Goal: Task Accomplishment & Management: Use online tool/utility

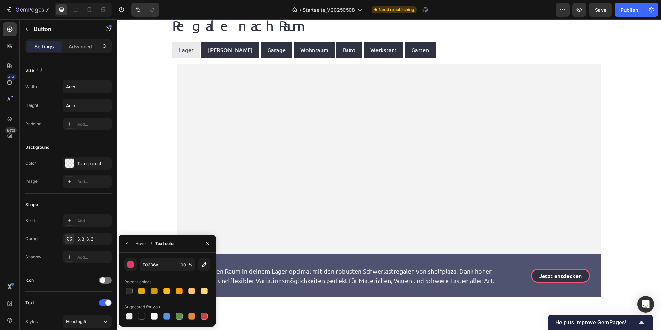
scroll to position [209, 0]
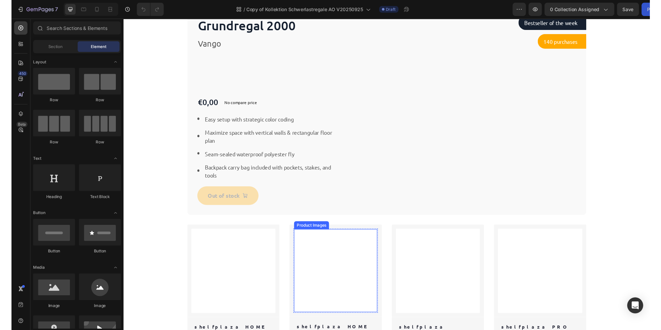
scroll to position [233, 0]
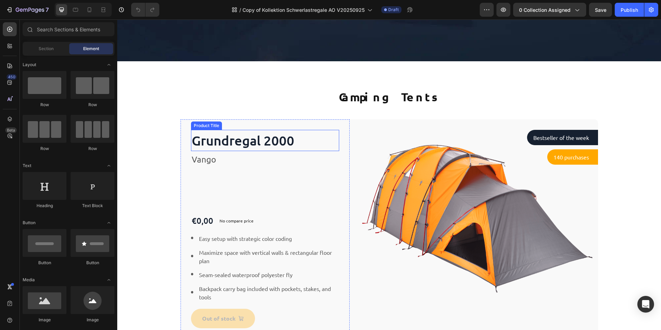
click at [297, 138] on h1 "Grundregal 2000" at bounding box center [265, 140] width 149 height 21
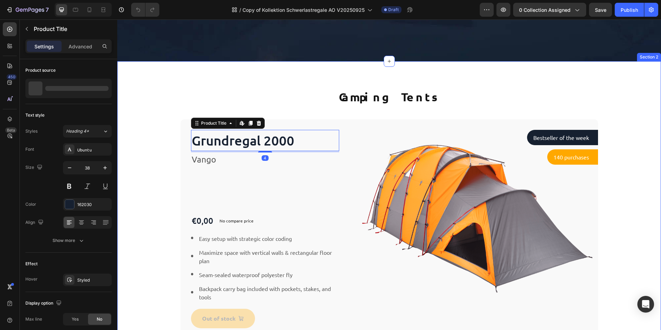
click at [331, 86] on div "Camping Tents Heading Row Grundregal 2000 Product Title Edit content in Shopify…" at bounding box center [389, 205] width 544 height 288
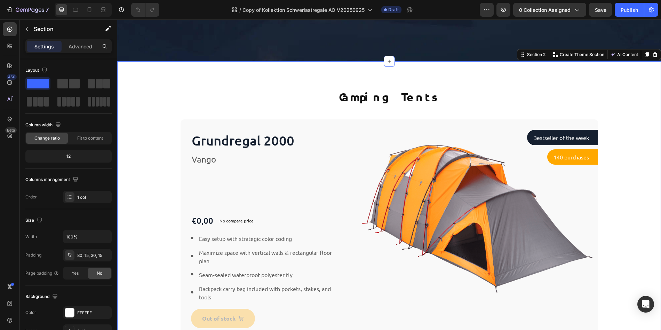
click at [150, 159] on div "Camping Tents Heading Row Grundregal 2000 Product Title Vango Text block €0,00 …" at bounding box center [390, 214] width 534 height 250
click at [158, 147] on div "Camping Tents Heading Row Grundregal 2000 Product Title Vango Text block €0,00 …" at bounding box center [390, 214] width 534 height 250
click at [653, 55] on icon at bounding box center [656, 55] width 6 height 6
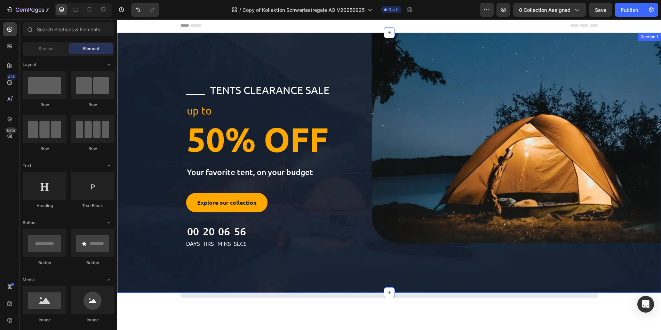
scroll to position [0, 0]
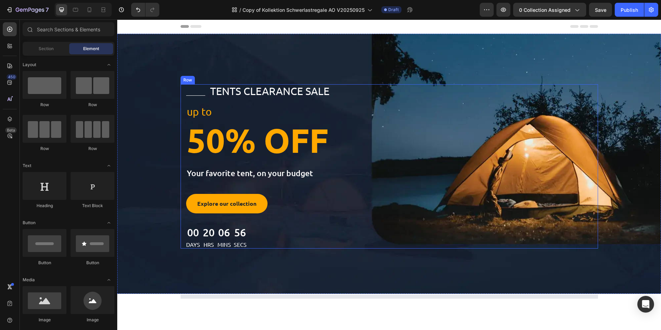
click at [396, 184] on div "Title Line tents clearance sale Text block Row up to Text block 50% OFF Heading…" at bounding box center [390, 166] width 418 height 164
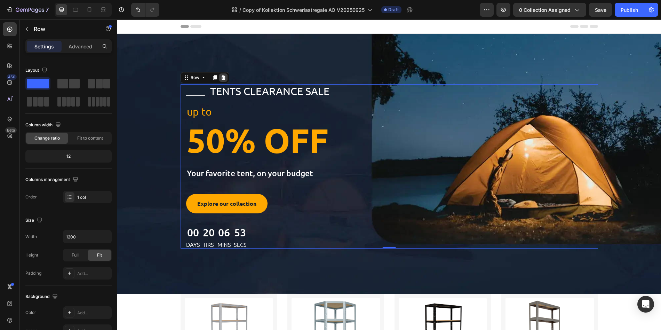
click at [221, 77] on icon at bounding box center [224, 78] width 6 height 6
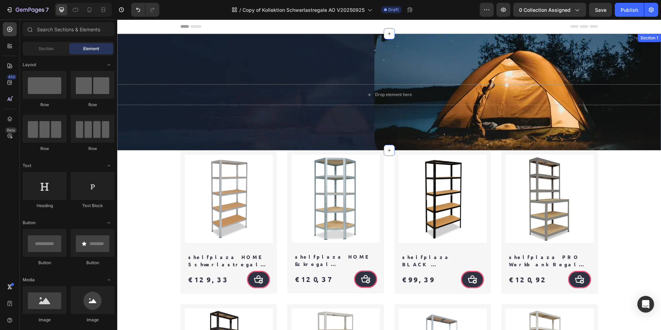
click at [293, 117] on div "Drop element here Section 1" at bounding box center [389, 92] width 544 height 117
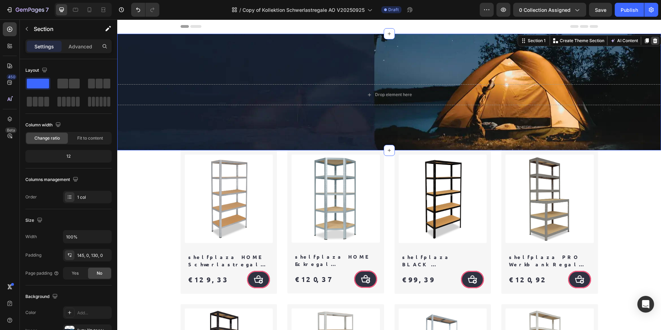
click at [653, 41] on icon at bounding box center [655, 40] width 5 height 5
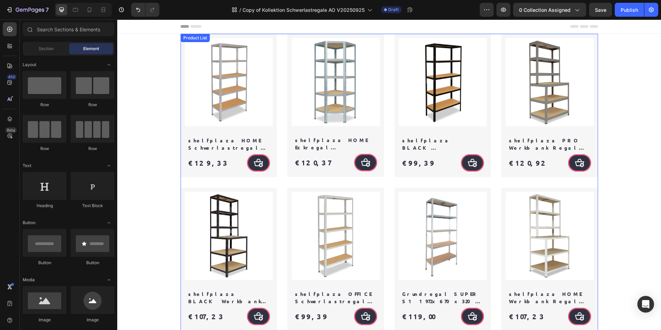
click at [389, 38] on div "Product Images Row Row shelfplaza HOME Schwerlastregal 180x130x40 cm verzinkt m…" at bounding box center [390, 182] width 418 height 297
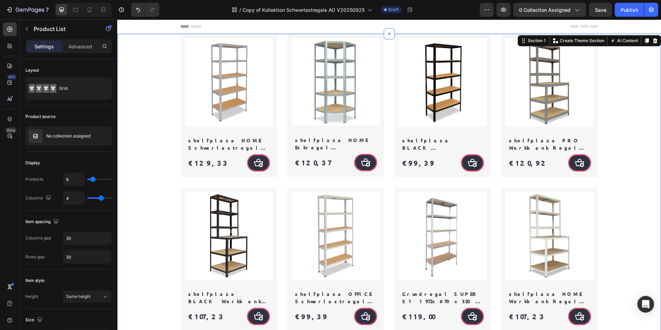
click at [141, 48] on div "Product Images Row Row shelfplaza HOME Schwerlastregal 180x130x40 cm verzinkt m…" at bounding box center [390, 182] width 534 height 297
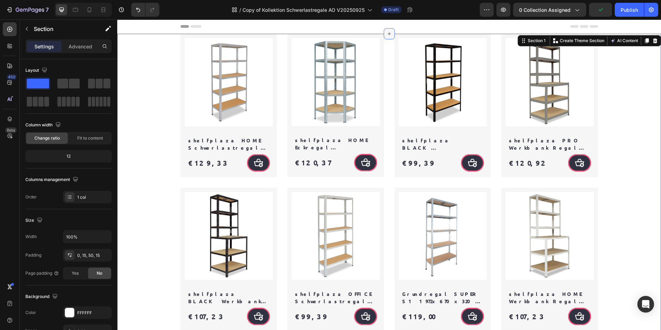
click at [389, 36] on icon at bounding box center [390, 34] width 6 height 6
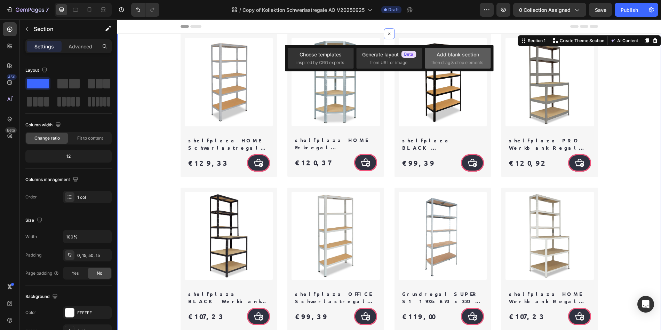
click at [446, 60] on span "then drag & drop elements" at bounding box center [458, 63] width 52 height 6
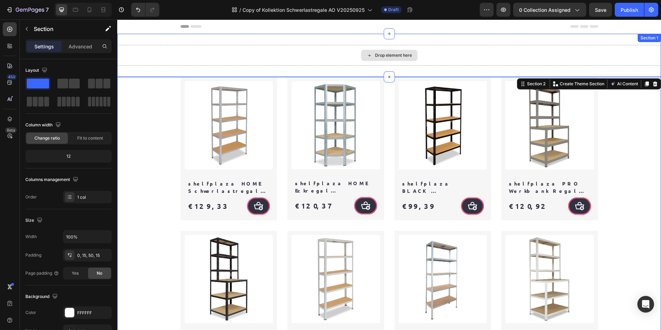
click at [294, 46] on div "Drop element here" at bounding box center [389, 55] width 544 height 21
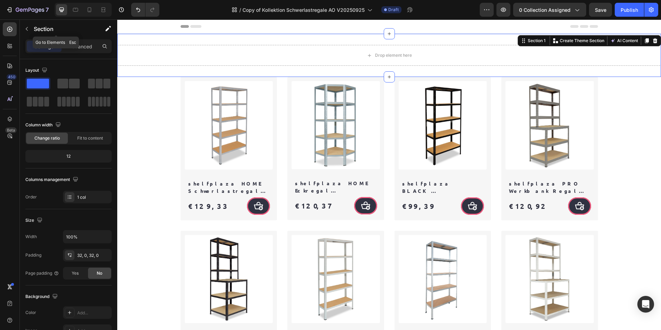
click at [38, 26] on p "Section" at bounding box center [62, 29] width 57 height 8
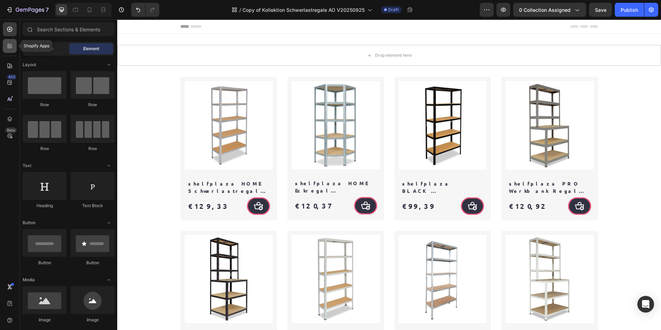
click at [12, 48] on icon at bounding box center [9, 45] width 7 height 7
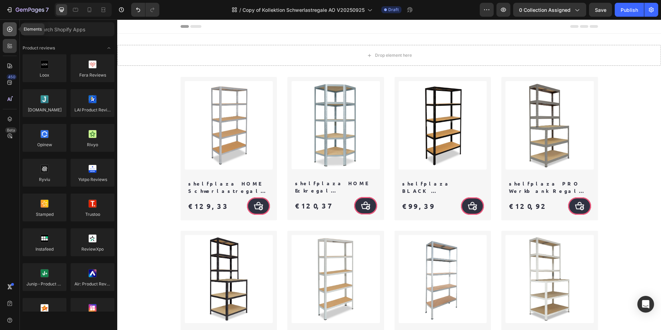
click at [10, 34] on div at bounding box center [10, 29] width 14 height 14
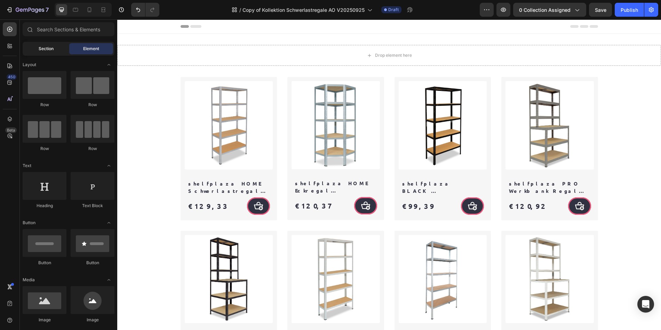
click at [42, 51] on span "Section" at bounding box center [46, 49] width 15 height 6
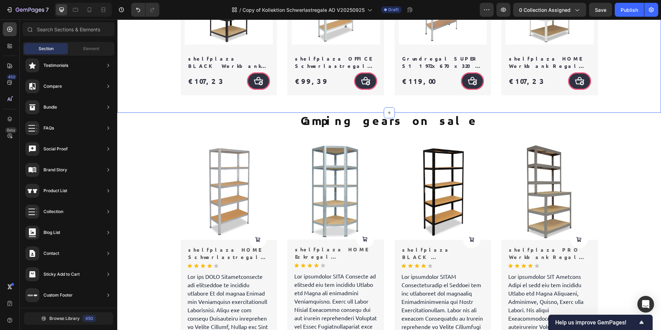
scroll to position [283, 0]
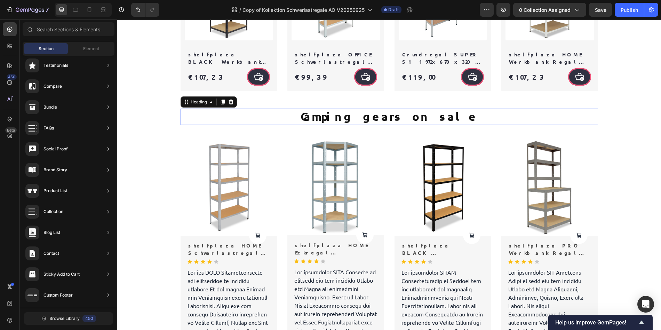
click at [279, 109] on h2 "Camping gears on sale" at bounding box center [390, 117] width 418 height 16
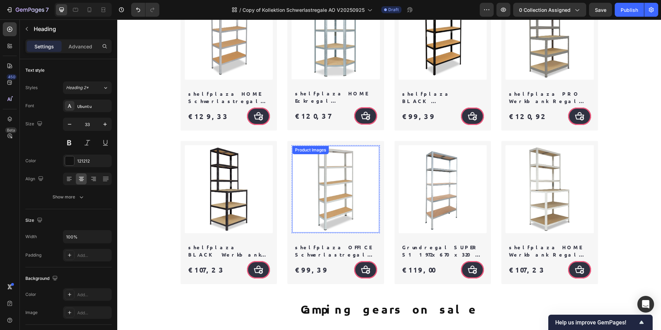
scroll to position [0, 0]
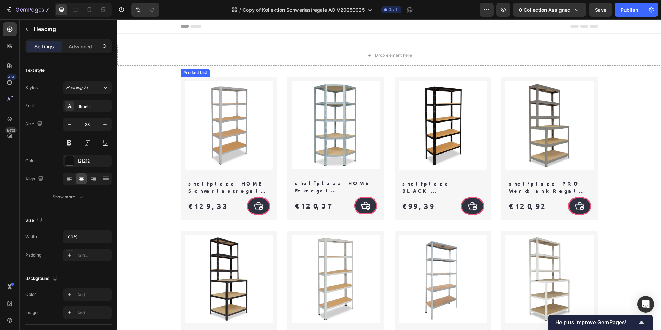
click at [280, 203] on div "Product Images Row Row shelfplaza HOME Schwerlastregal 180x130x40 cm verzinkt m…" at bounding box center [390, 225] width 418 height 297
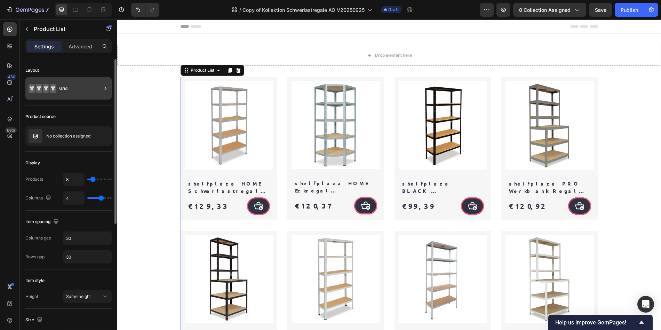
click at [73, 89] on div "Grid" at bounding box center [80, 88] width 42 height 16
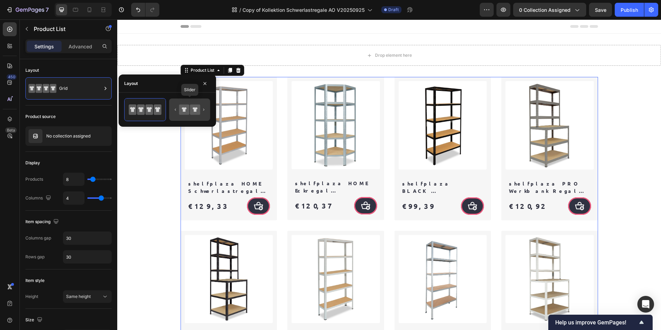
click at [197, 108] on icon at bounding box center [195, 109] width 5 height 5
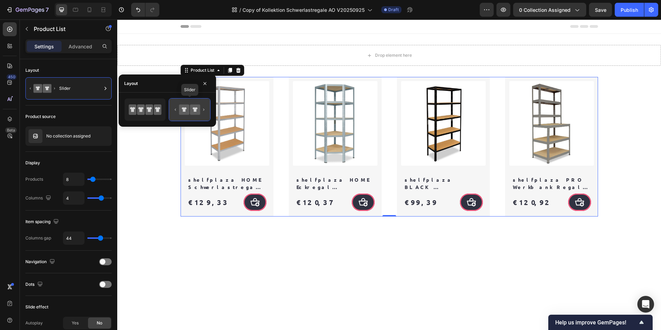
click at [199, 111] on icon at bounding box center [195, 109] width 10 height 10
click at [197, 110] on icon at bounding box center [195, 109] width 10 height 10
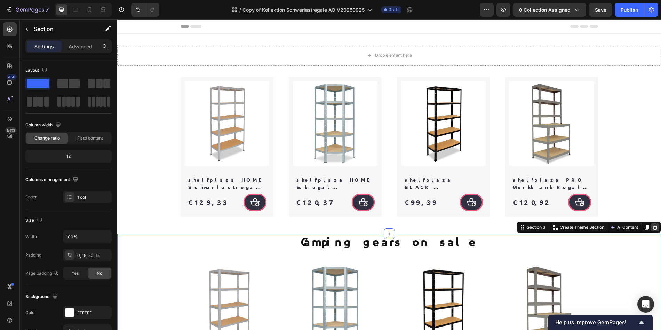
click at [653, 228] on icon at bounding box center [656, 228] width 6 height 6
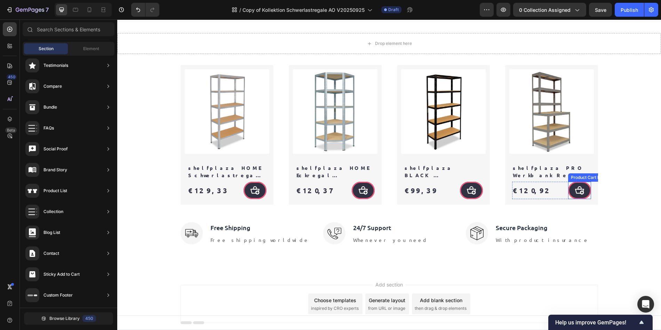
scroll to position [38, 0]
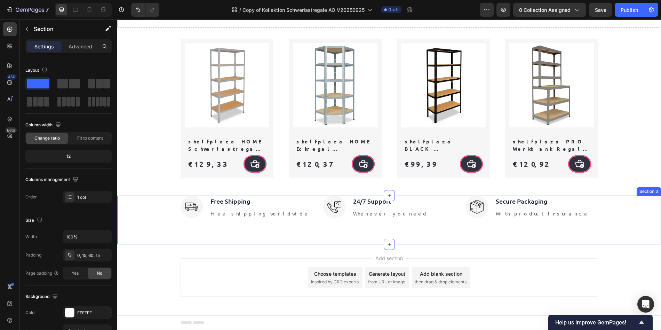
click at [636, 216] on div "Image Free Shipping Text block Free shipping worldwide Text block Row Image 24/…" at bounding box center [390, 210] width 534 height 28
click at [653, 190] on icon at bounding box center [655, 189] width 5 height 5
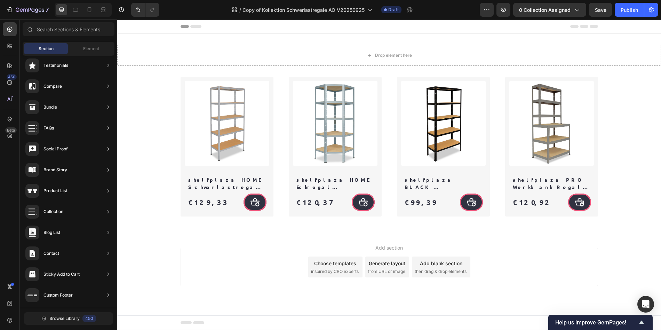
scroll to position [0, 0]
click at [622, 258] on div "Add section Choose templates inspired by CRO experts Generate layout from URL o…" at bounding box center [389, 277] width 544 height 86
click at [510, 262] on div "Add section Choose templates inspired by CRO experts Generate layout from URL o…" at bounding box center [390, 267] width 418 height 38
click at [626, 170] on div "Product Images Row Row shelfplaza HOME Schwerlastregal 180x130x40 cm verzinkt m…" at bounding box center [390, 147] width 534 height 140
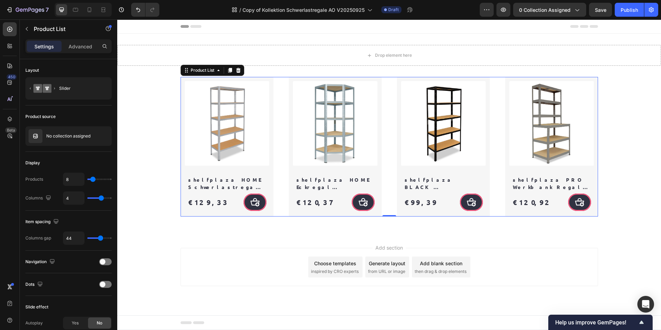
click at [493, 156] on div "Product Images Row Row shelfplaza HOME Schwerlastregal 180x130x40 cm verzinkt m…" at bounding box center [390, 147] width 418 height 140
click at [72, 201] on input "4" at bounding box center [73, 198] width 21 height 13
type input "3"
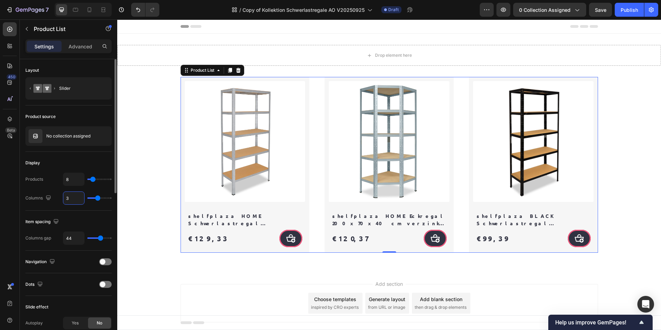
type input "34"
type input "6"
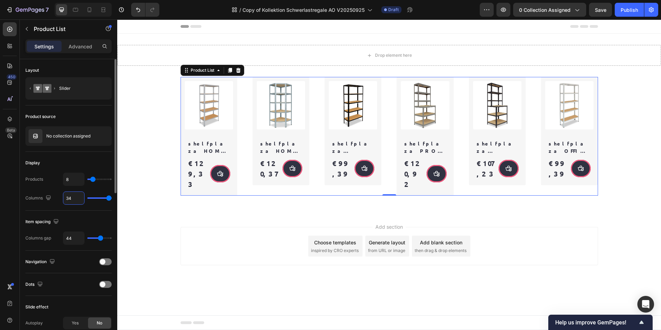
type input "3"
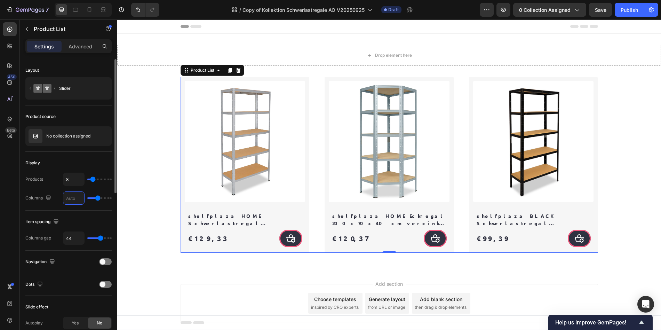
type input "1"
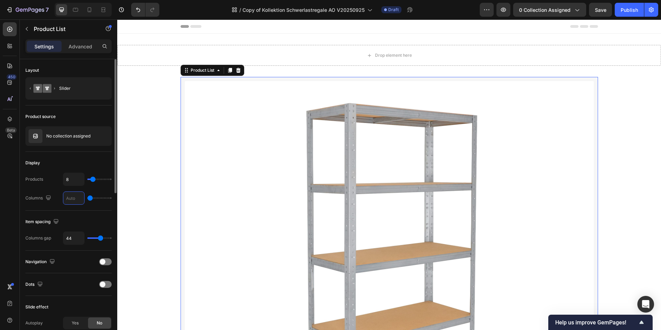
type input "5"
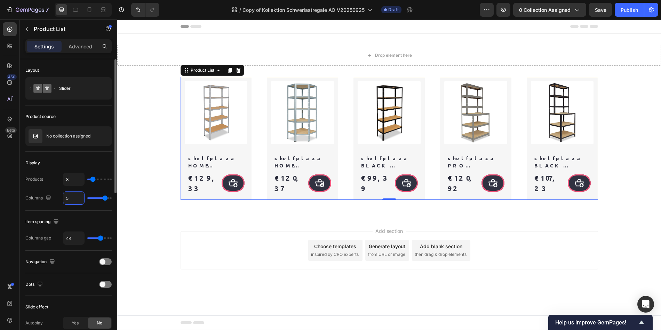
type input "1"
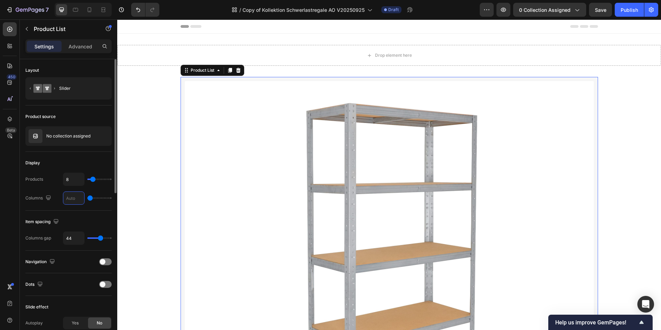
type input "2"
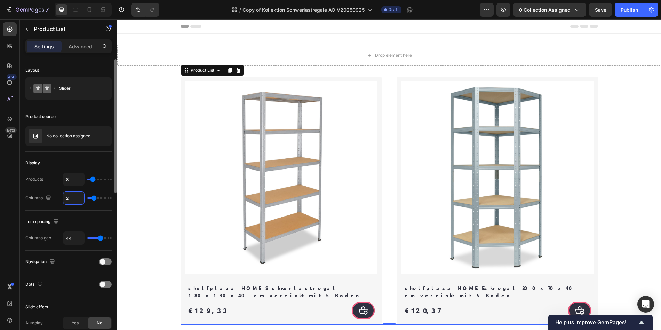
type input "1"
type input "3"
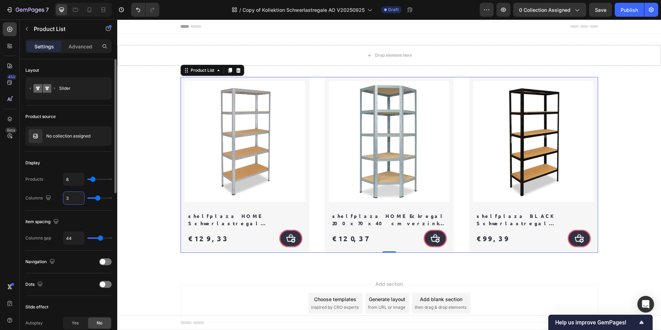
type input "3"
type input "16"
type input "17"
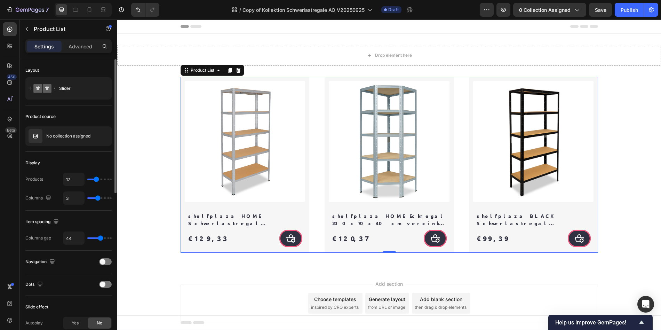
type input "18"
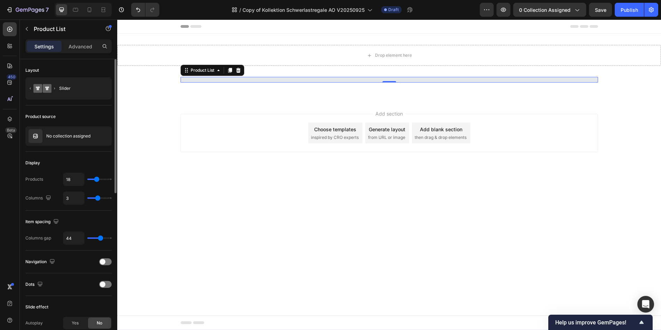
type input "19"
type input "20"
type input "22"
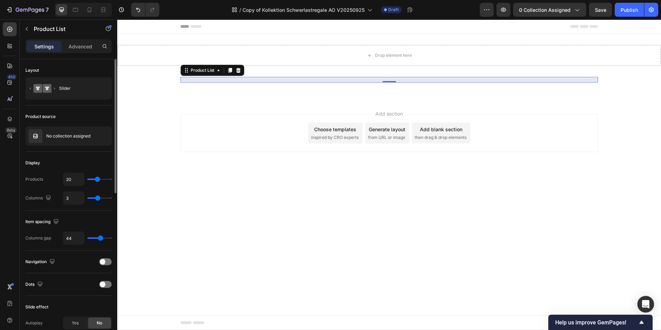
type input "22"
type input "23"
type input "24"
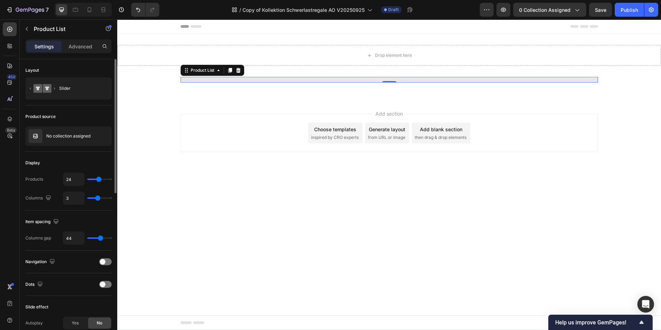
type input "25"
type input "26"
type input "27"
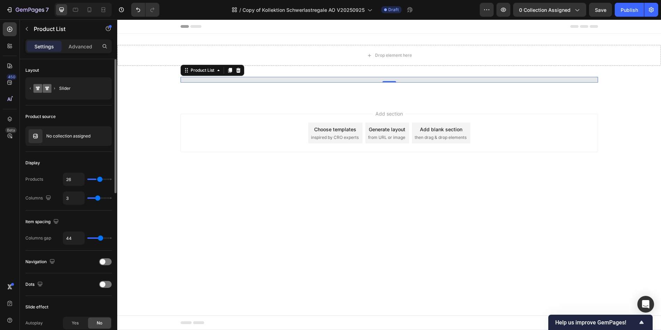
type input "27"
type input "26"
type input "25"
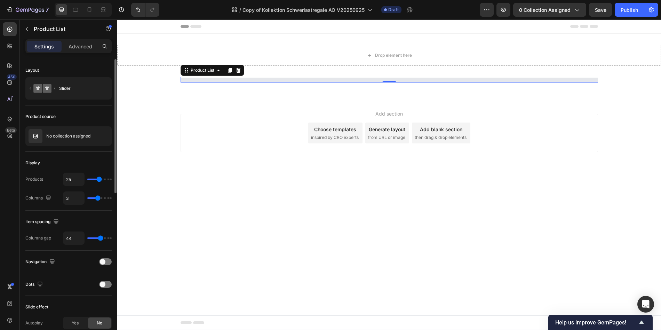
type input "24"
type input "23"
type input "21"
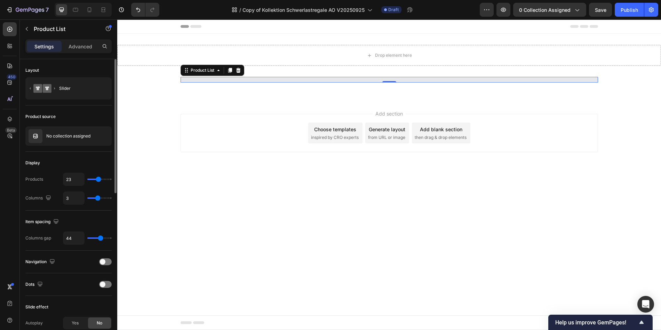
type input "21"
type input "20"
type input "19"
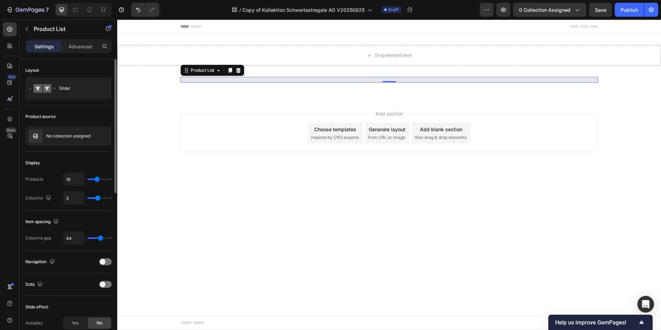
type input "18"
type input "16"
type input "15"
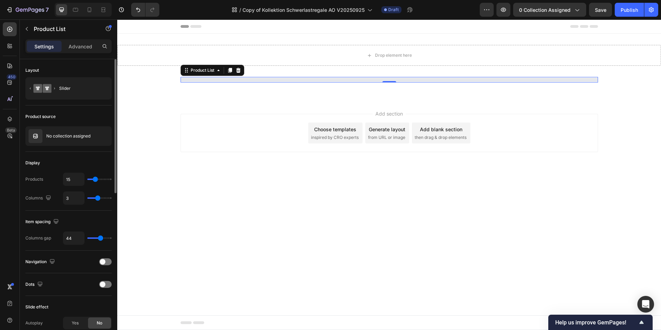
type input "15"
click at [95, 180] on input "range" at bounding box center [99, 179] width 24 height 1
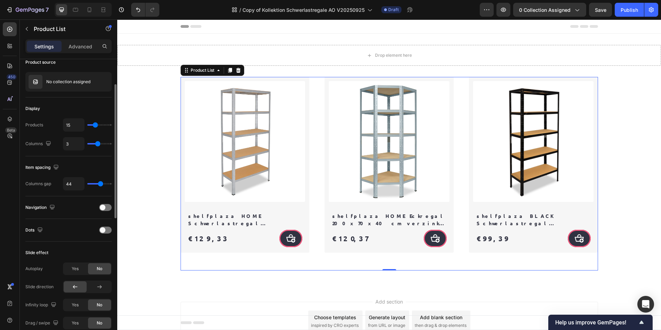
scroll to position [62, 0]
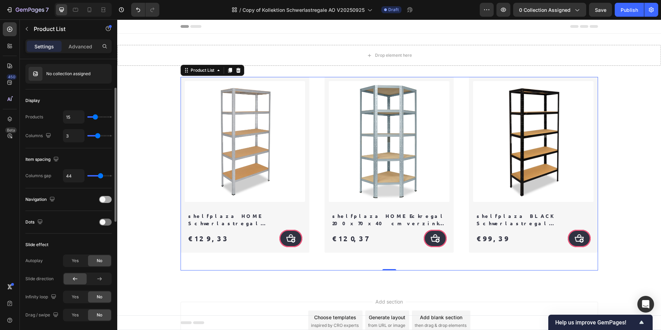
click at [104, 199] on span at bounding box center [103, 200] width 6 height 6
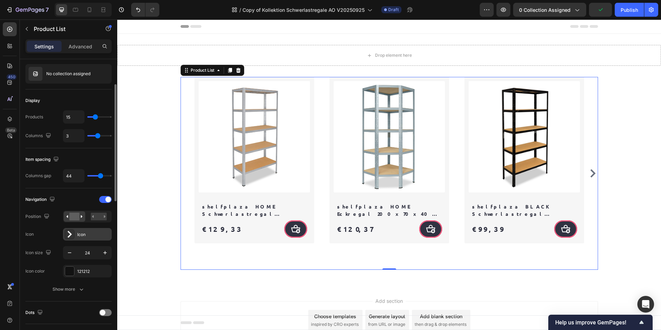
click at [68, 236] on icon at bounding box center [69, 234] width 7 height 7
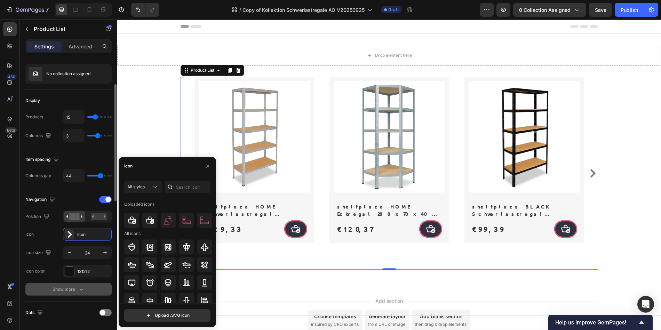
click at [62, 290] on div "Show more" at bounding box center [69, 289] width 32 height 7
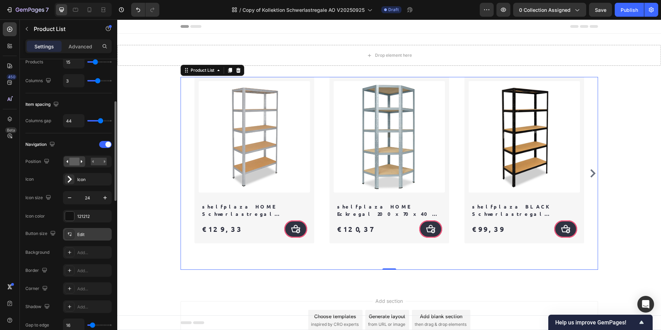
scroll to position [130, 0]
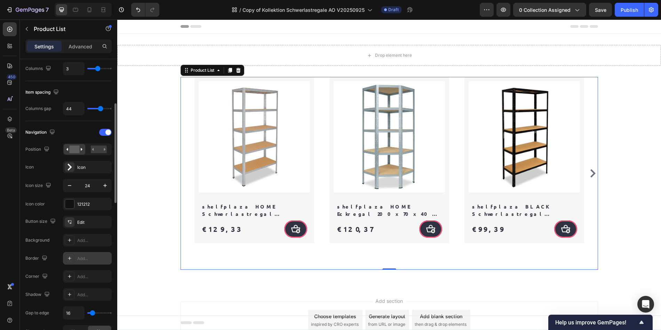
click at [86, 257] on div "Add..." at bounding box center [93, 259] width 33 height 6
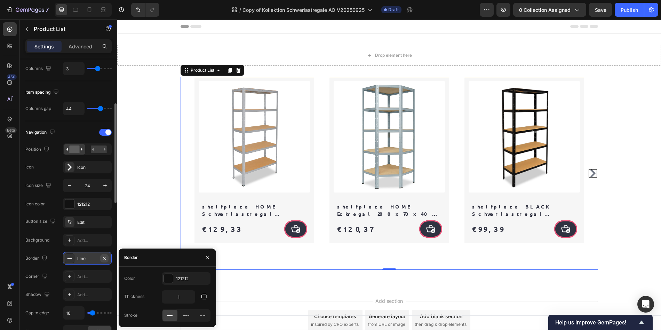
click at [106, 259] on icon "button" at bounding box center [105, 259] width 6 height 6
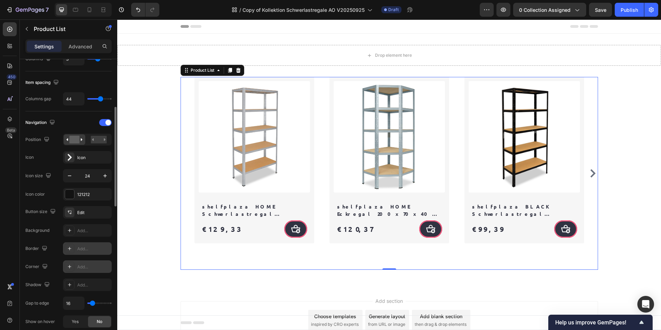
scroll to position [154, 0]
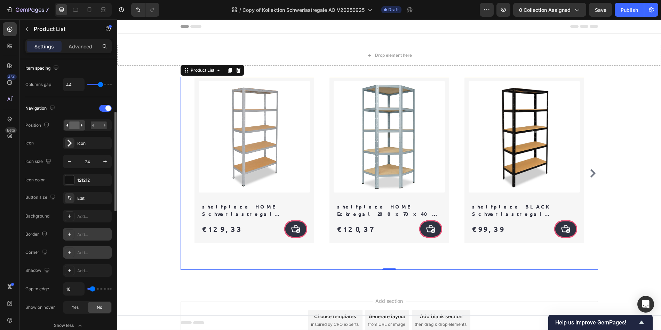
click at [70, 252] on icon at bounding box center [70, 253] width 6 height 6
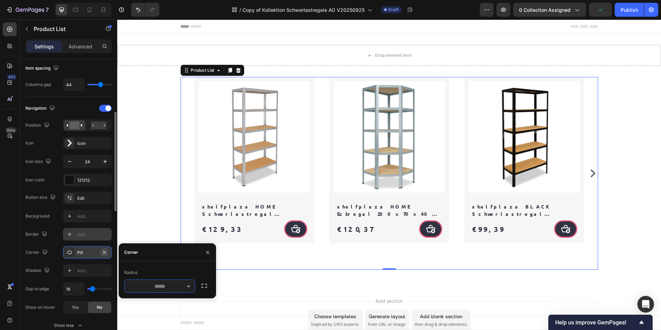
click at [104, 252] on icon "button" at bounding box center [104, 252] width 3 height 3
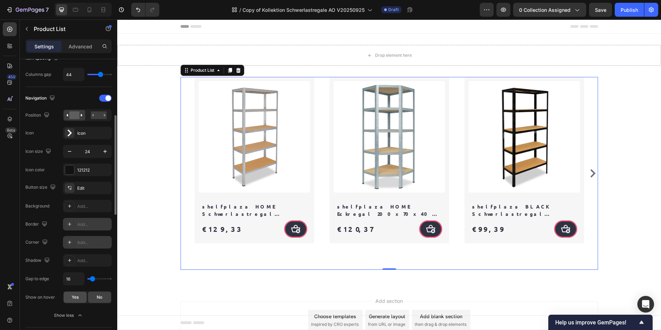
scroll to position [192, 0]
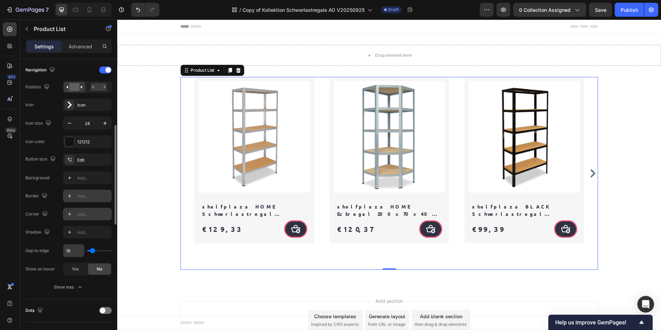
click at [76, 251] on input "16" at bounding box center [73, 250] width 21 height 13
type input "35"
click at [95, 251] on input "range" at bounding box center [99, 250] width 24 height 1
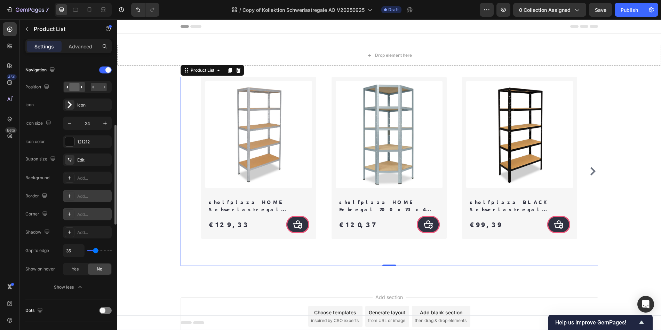
type input "54"
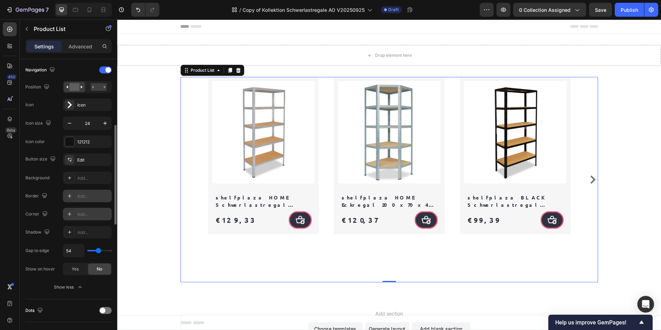
type input "55"
type input "87"
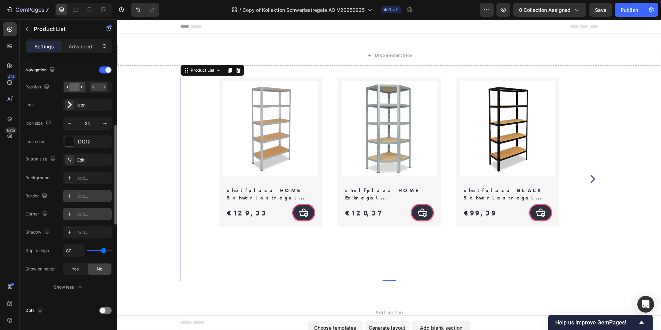
type input "106"
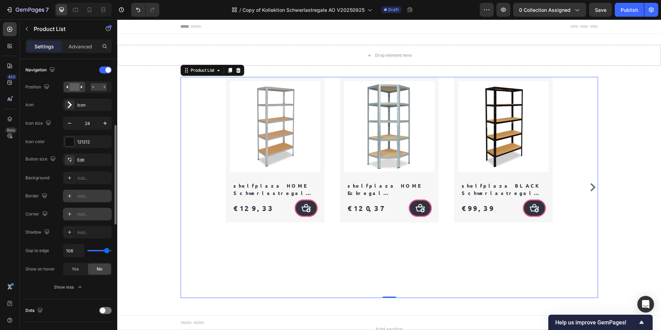
type input "118"
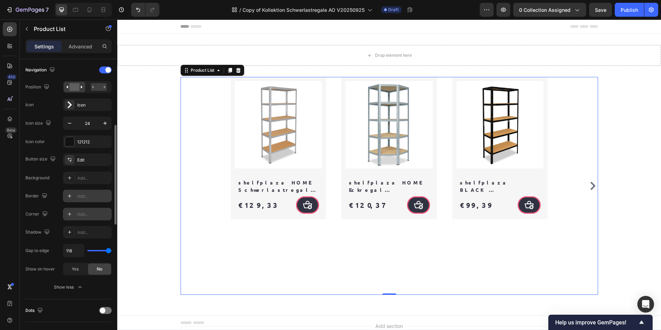
type input "120"
drag, startPoint x: 95, startPoint y: 252, endPoint x: 106, endPoint y: 252, distance: 10.4
type input "120"
click at [110, 251] on input "range" at bounding box center [99, 250] width 24 height 1
drag, startPoint x: 103, startPoint y: 252, endPoint x: 99, endPoint y: 252, distance: 4.2
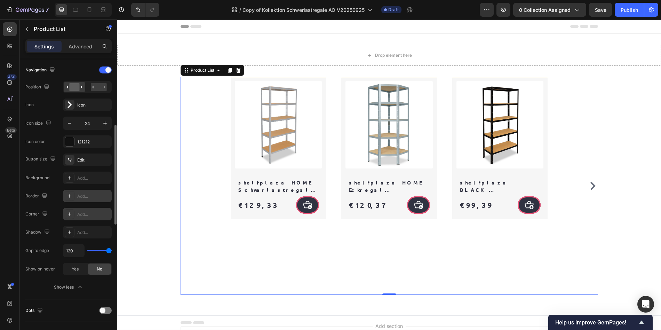
click at [99, 252] on div "120" at bounding box center [87, 250] width 49 height 13
click at [98, 251] on div "120" at bounding box center [87, 250] width 49 height 13
type input "43"
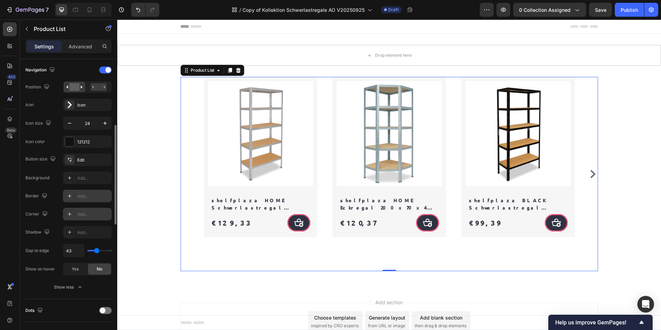
type input "41"
type input "31"
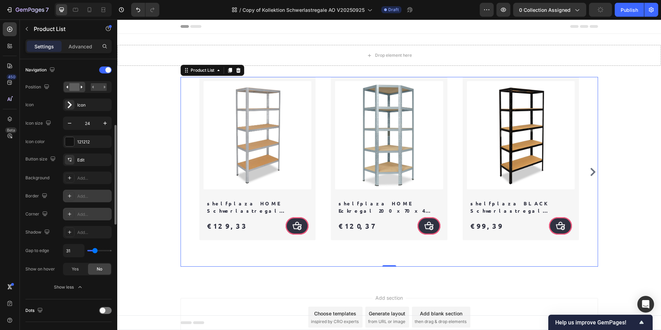
type input "30"
type input "28"
type input "26"
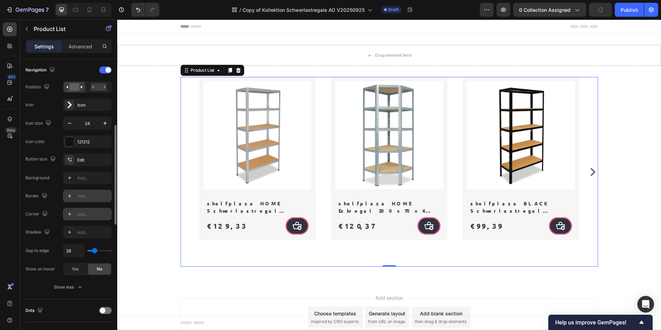
type input "26"
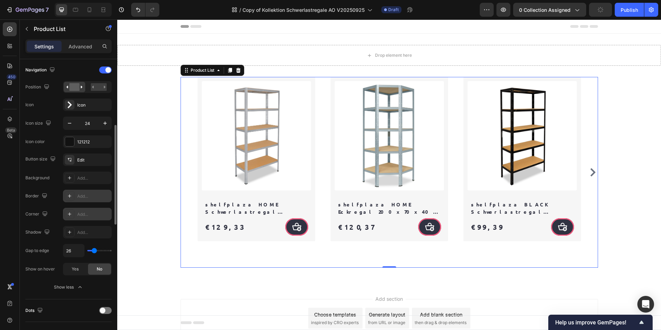
type input "25"
type input "30"
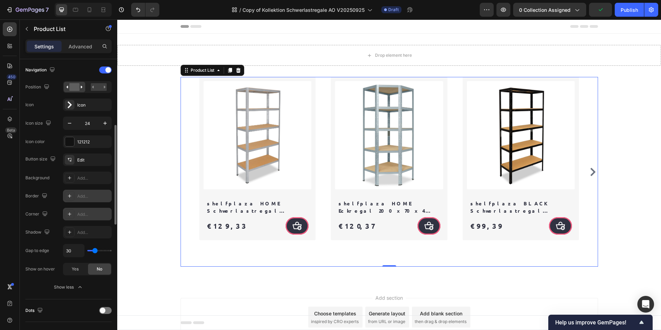
drag, startPoint x: 109, startPoint y: 251, endPoint x: 95, endPoint y: 252, distance: 14.7
type input "30"
click at [95, 251] on input "range" at bounding box center [99, 250] width 24 height 1
click at [70, 272] on div "Yes" at bounding box center [75, 269] width 23 height 11
click at [95, 271] on div "No" at bounding box center [99, 269] width 23 height 11
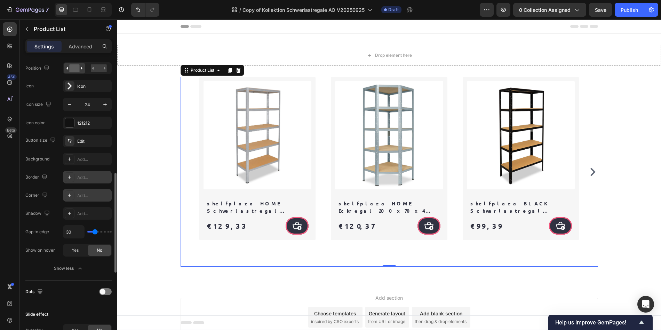
scroll to position [277, 0]
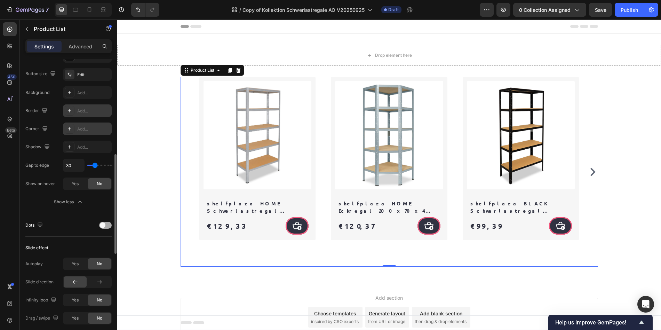
click at [102, 227] on span at bounding box center [103, 225] width 6 height 6
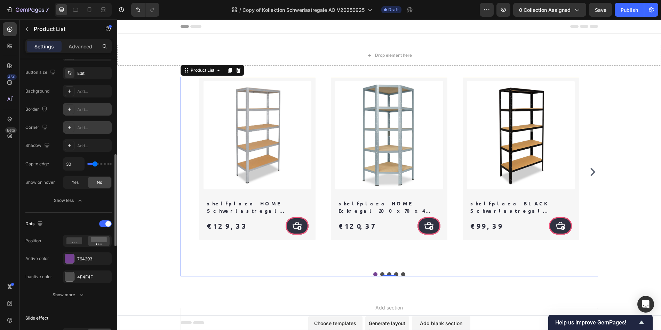
scroll to position [284, 0]
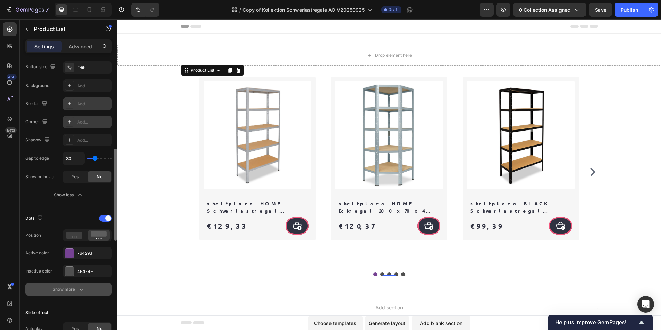
click at [66, 289] on div "Show more" at bounding box center [69, 289] width 32 height 7
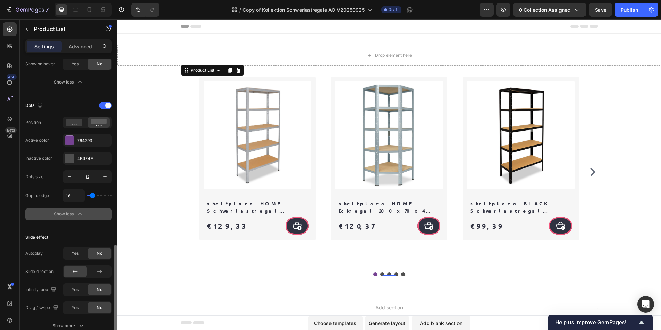
scroll to position [447, 0]
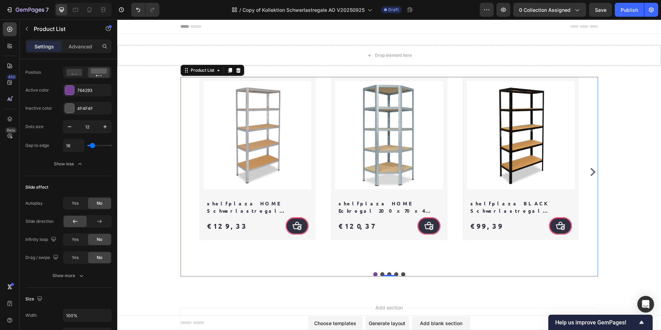
click at [589, 170] on icon "Carousel Next Arrow" at bounding box center [593, 172] width 8 height 8
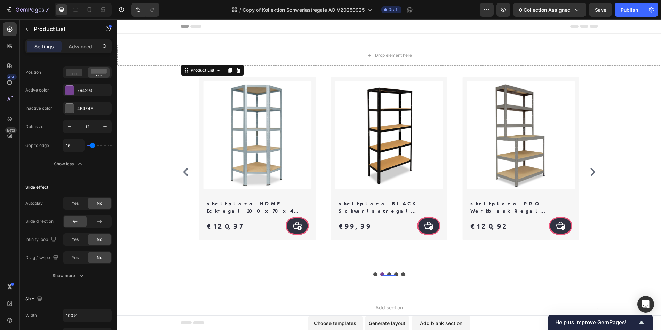
click at [589, 170] on icon "Carousel Next Arrow" at bounding box center [593, 172] width 8 height 8
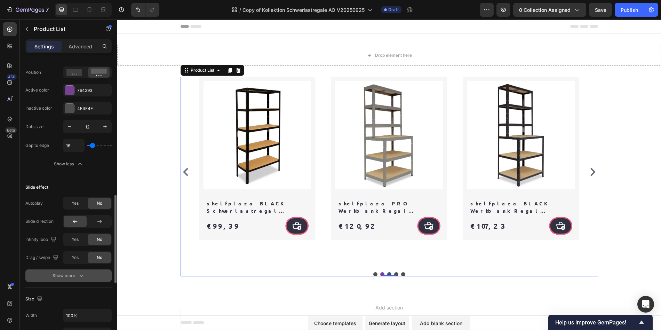
click at [69, 274] on div "Show more" at bounding box center [69, 275] width 32 height 7
click at [76, 259] on span "Yes" at bounding box center [75, 257] width 7 height 6
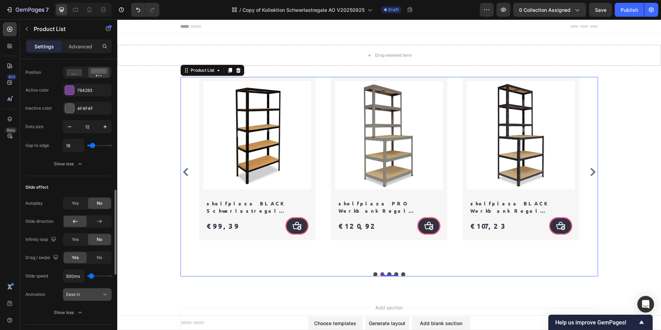
click at [94, 296] on div "Ease in" at bounding box center [84, 294] width 36 height 6
click at [93, 295] on div "Ease in" at bounding box center [84, 294] width 36 height 6
click at [75, 204] on span "Yes" at bounding box center [75, 203] width 7 height 6
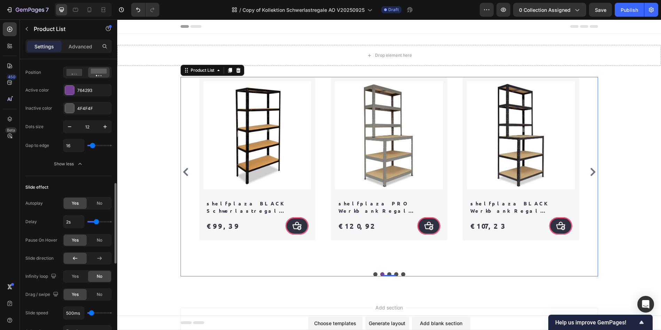
type input "1.9s"
type input "1.9"
click at [95, 222] on input "range" at bounding box center [99, 221] width 24 height 1
click at [591, 173] on div "Product Images Row Row shelfplaza HOME Schwerlastregal 180x130x40 cm verzinkt m…" at bounding box center [390, 172] width 418 height 190
click at [591, 170] on icon "Carousel Next Arrow" at bounding box center [593, 172] width 5 height 8
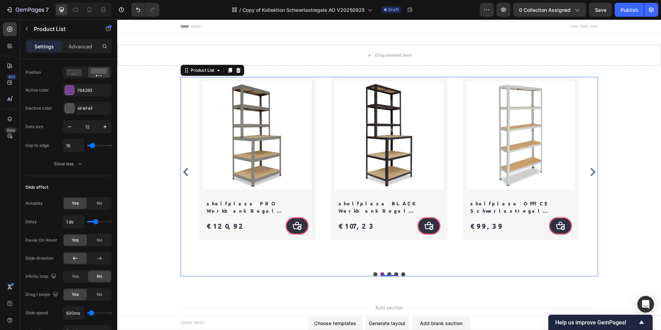
click at [591, 170] on icon "Carousel Next Arrow" at bounding box center [593, 172] width 5 height 8
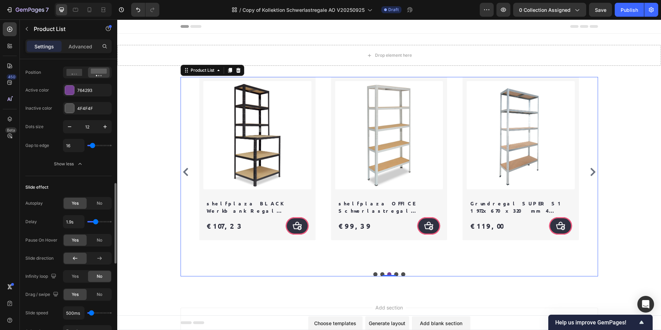
scroll to position [0, 0]
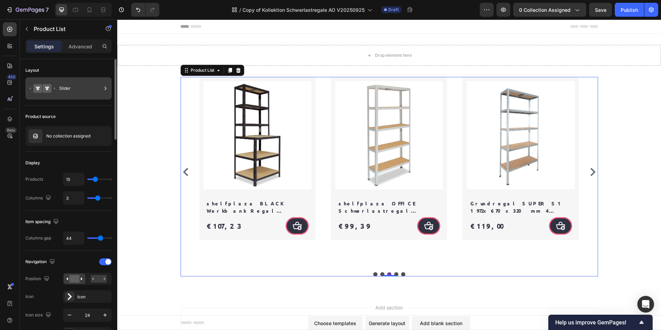
click at [71, 95] on div "Slider" at bounding box center [80, 88] width 42 height 16
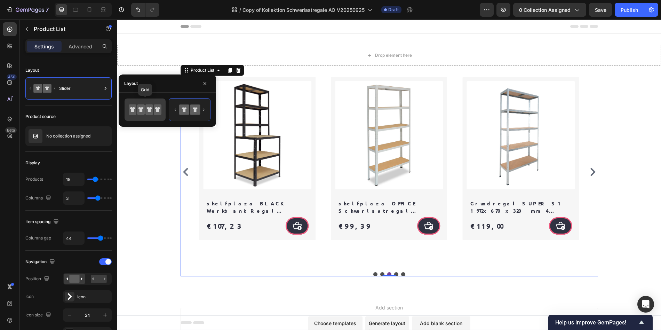
click at [147, 109] on icon at bounding box center [150, 109] width 8 height 10
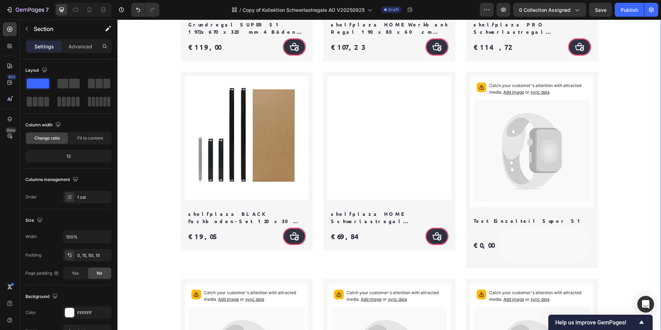
scroll to position [573, 0]
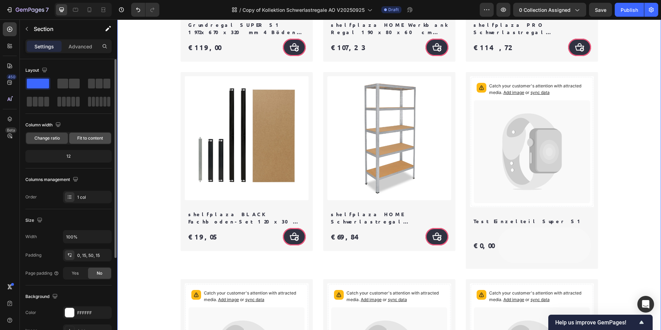
click at [84, 139] on span "Fit to content" at bounding box center [90, 138] width 26 height 6
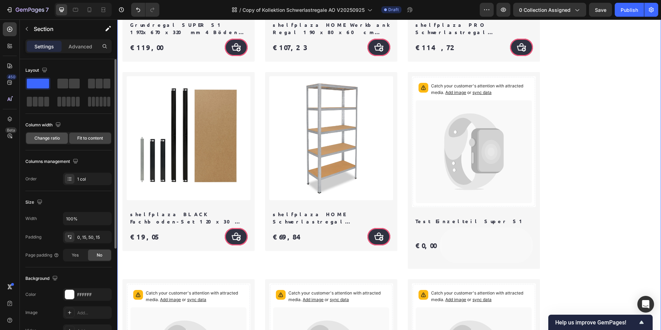
click at [40, 138] on span "Change ratio" at bounding box center [46, 138] width 25 height 6
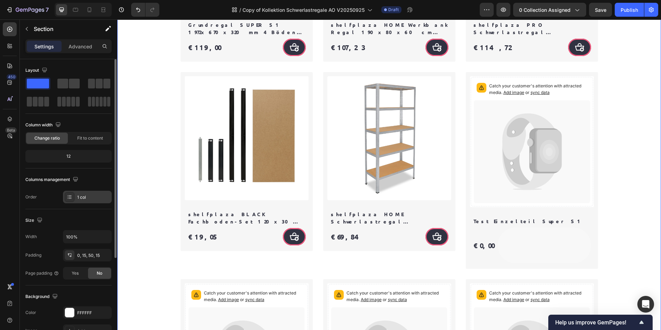
click at [83, 199] on div "1 col" at bounding box center [93, 197] width 33 height 6
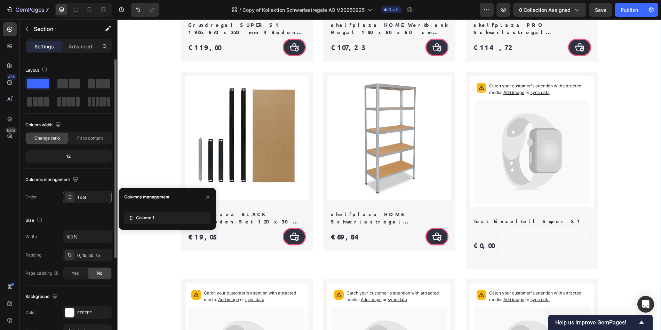
click at [101, 217] on div "Size" at bounding box center [68, 220] width 86 height 11
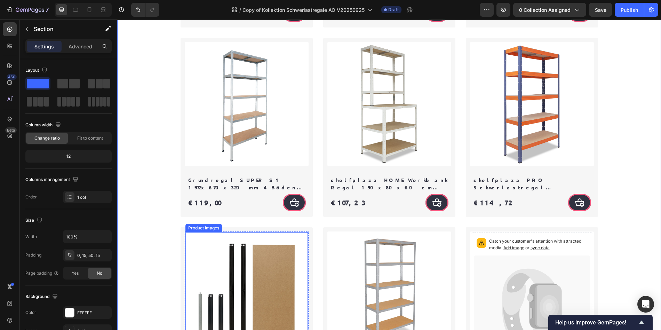
scroll to position [230, 0]
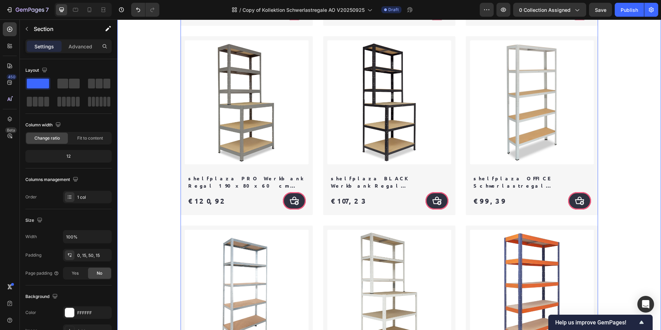
click at [241, 222] on div "Product Images Row Row shelfplaza HOME Schwerlastregal 180x130x40 cm verzinkt m…" at bounding box center [390, 333] width 418 height 972
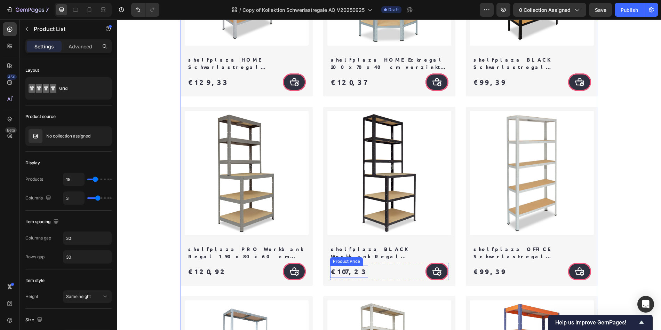
scroll to position [0, 0]
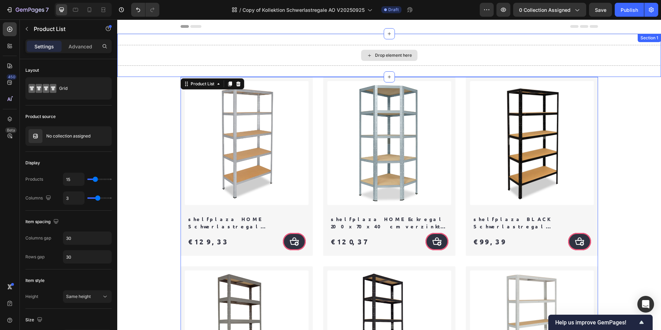
click at [347, 61] on div "Drop element here" at bounding box center [389, 55] width 544 height 21
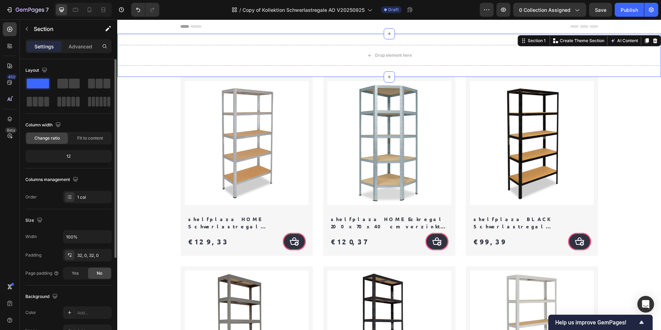
scroll to position [134, 0]
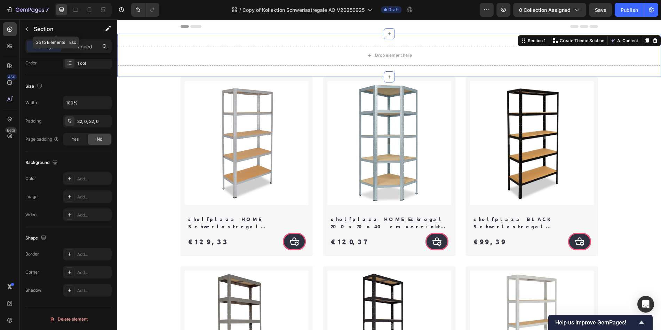
click at [61, 32] on p "Section" at bounding box center [62, 29] width 57 height 8
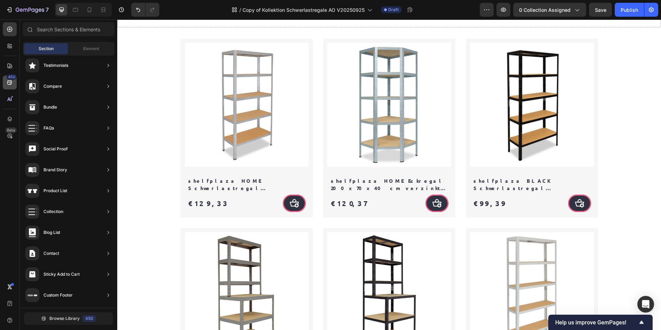
scroll to position [0, 0]
